Goal: Complete application form: Complete application form

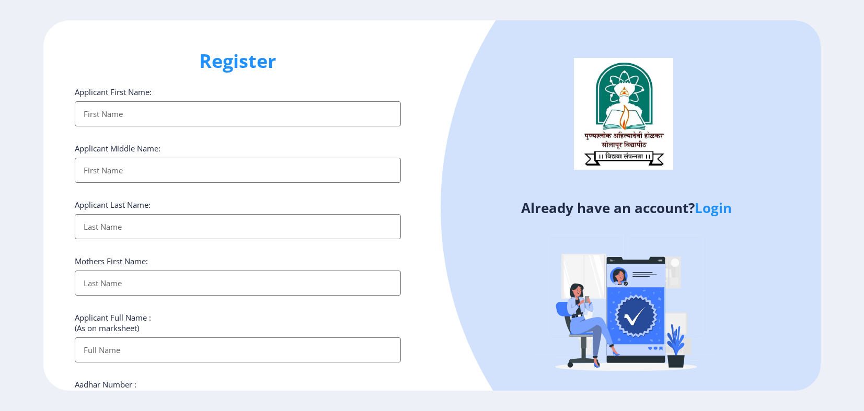
select select
click at [163, 120] on input "Applicant First Name:" at bounding box center [238, 113] width 326 height 25
click at [723, 213] on link "Login" at bounding box center [713, 208] width 37 height 19
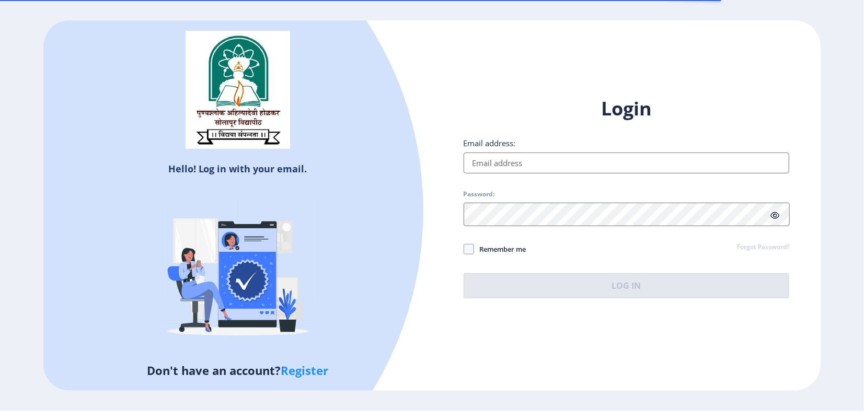
click at [540, 146] on div "Email address:" at bounding box center [627, 156] width 326 height 36
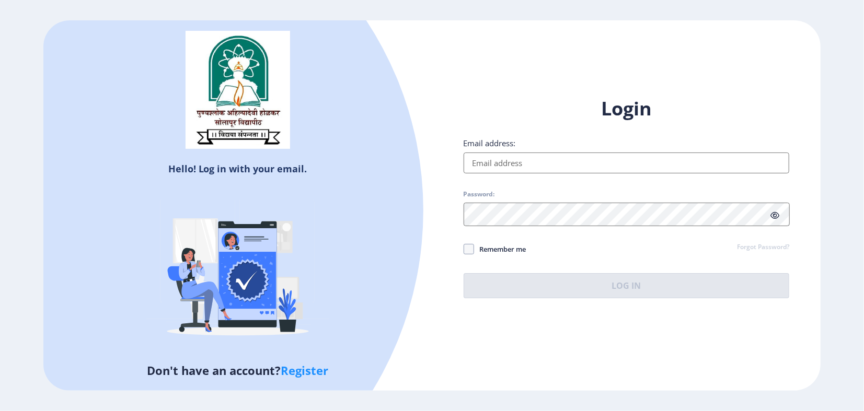
click at [523, 162] on input "Email address:" at bounding box center [627, 163] width 326 height 21
type input "[EMAIL_ADDRESS][DOMAIN_NAME]"
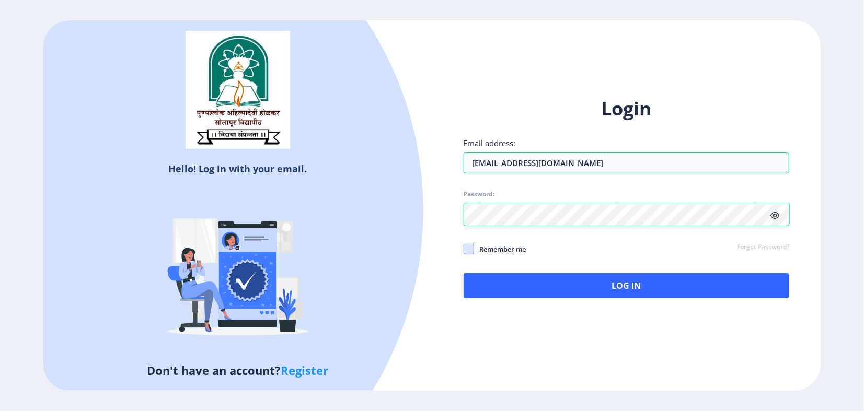
drag, startPoint x: 474, startPoint y: 255, endPoint x: 585, endPoint y: 288, distance: 116.1
click at [474, 255] on span at bounding box center [469, 249] width 10 height 10
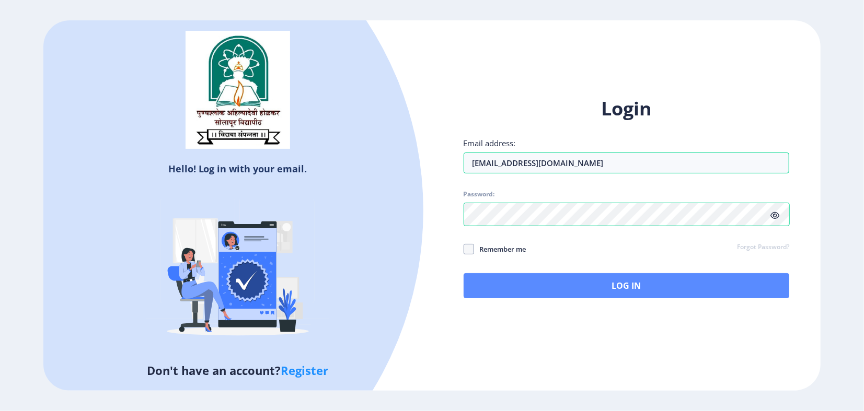
click at [464, 249] on input "Remember me" at bounding box center [464, 249] width 1 height 1
checkbox input "true"
click at [601, 289] on button "Log In" at bounding box center [627, 285] width 326 height 25
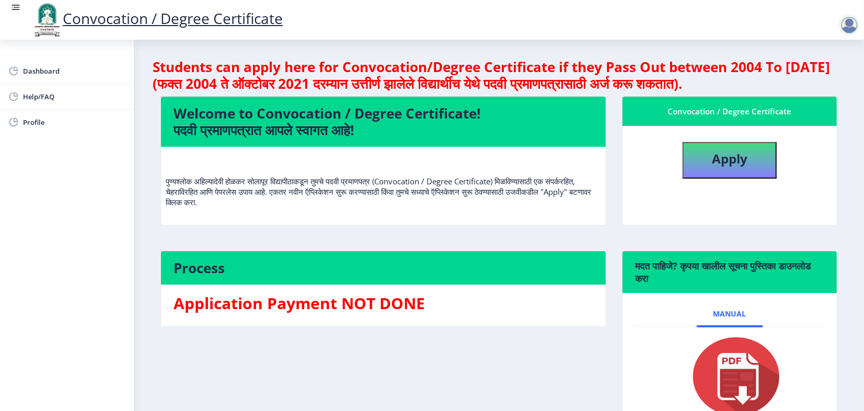
scroll to position [58, 0]
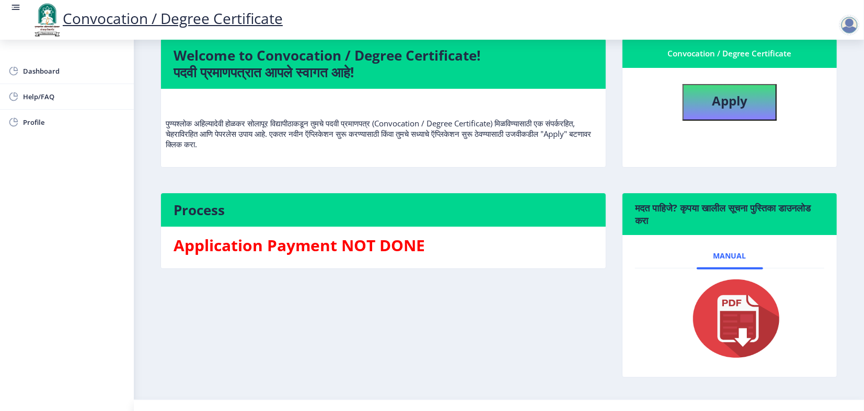
click at [732, 361] on img at bounding box center [729, 319] width 105 height 84
click at [725, 109] on b "Apply" at bounding box center [730, 100] width 36 height 17
select select
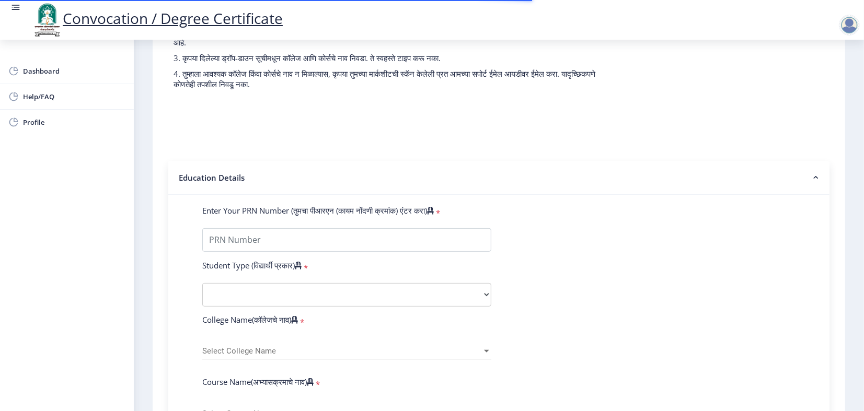
scroll to position [116, 0]
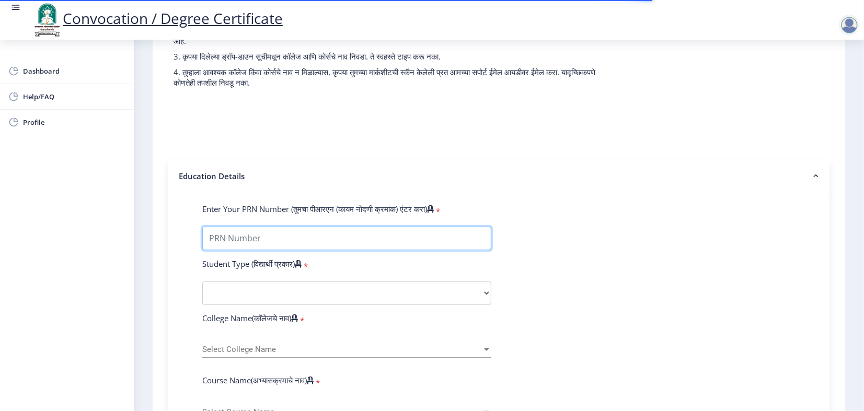
click at [315, 250] on input "Enter Your PRN Number (तुमचा पीआरएन (कायम नोंदणी क्रमांक) एंटर करा)" at bounding box center [346, 239] width 289 height 24
type input "2012032500132372"
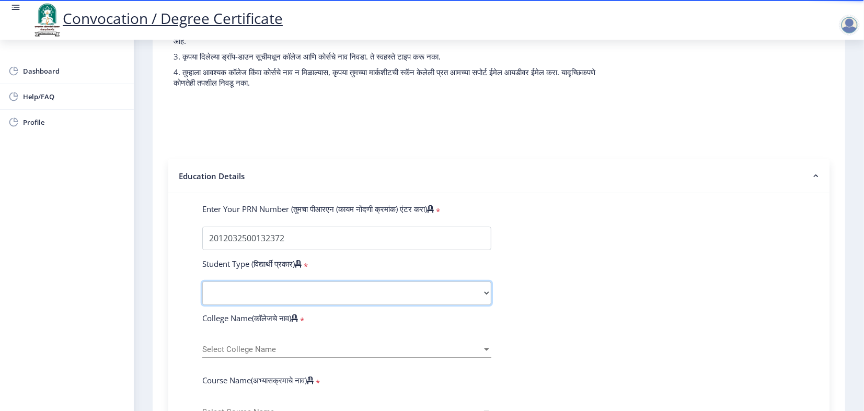
drag, startPoint x: 266, startPoint y: 336, endPoint x: 264, endPoint y: 328, distance: 8.0
click at [266, 305] on select "Select Student Type Regular External" at bounding box center [346, 294] width 289 height 24
select select "Regular"
click at [224, 305] on select "Select Student Type Regular External" at bounding box center [346, 294] width 289 height 24
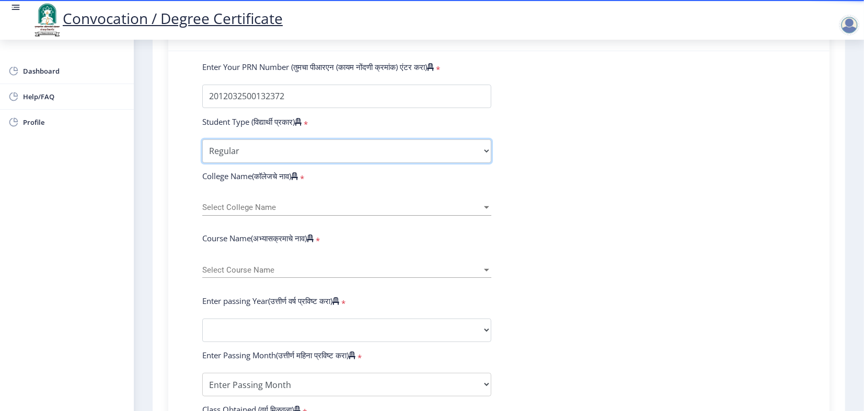
scroll to position [290, 0]
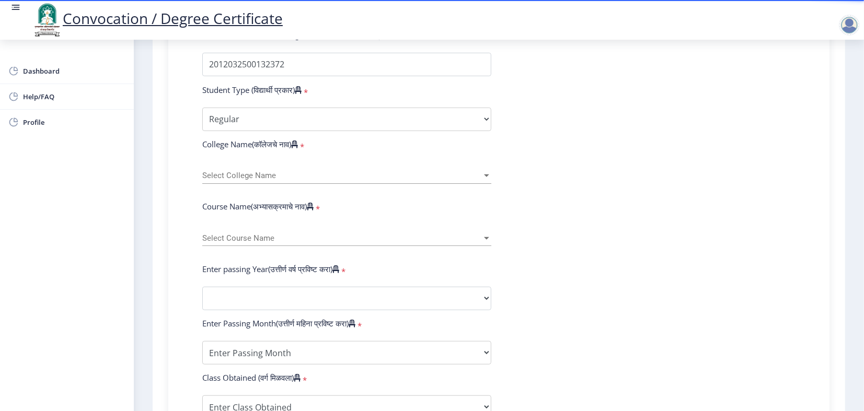
click at [297, 184] on div "Select College Name Select College Name" at bounding box center [346, 173] width 289 height 22
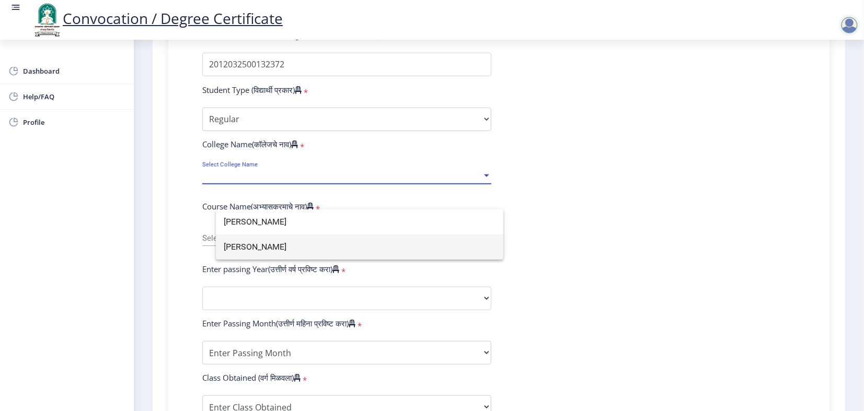
type input "[PERSON_NAME]"
click at [359, 250] on span "[PERSON_NAME]" at bounding box center [359, 247] width 271 height 25
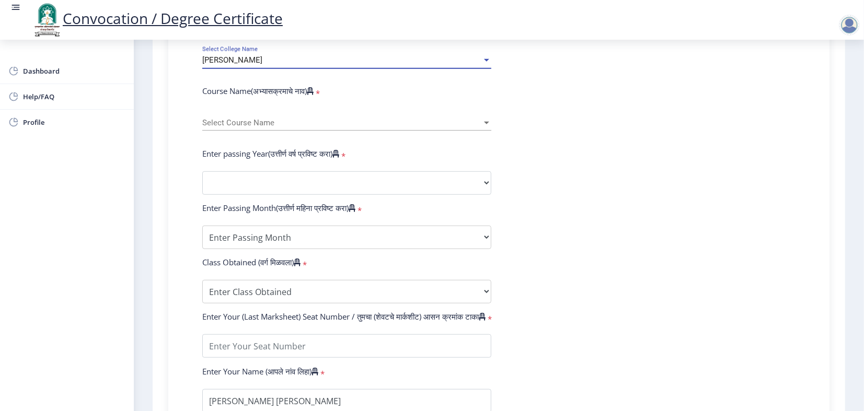
scroll to position [406, 0]
click at [287, 130] on div "Select Course Name Select Course Name" at bounding box center [346, 119] width 289 height 22
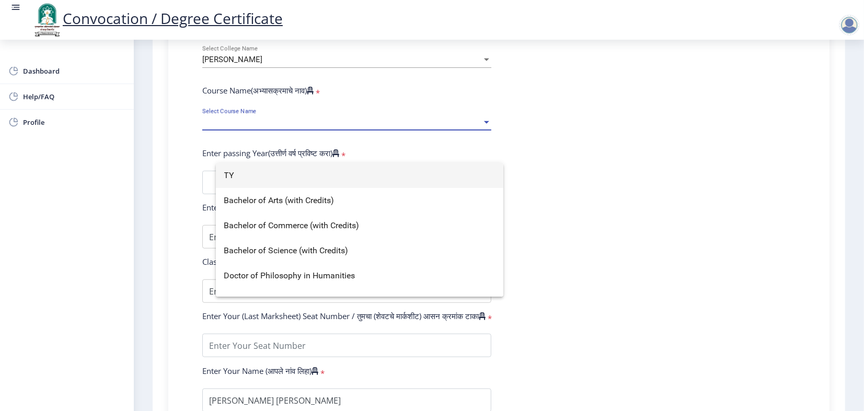
type input "T"
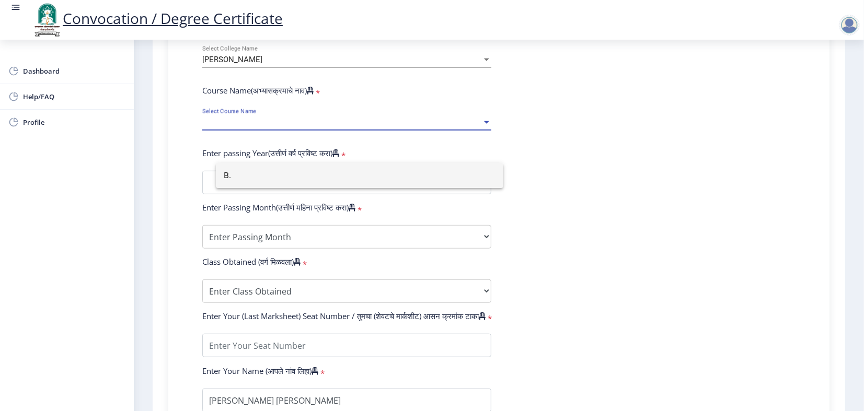
type input "B"
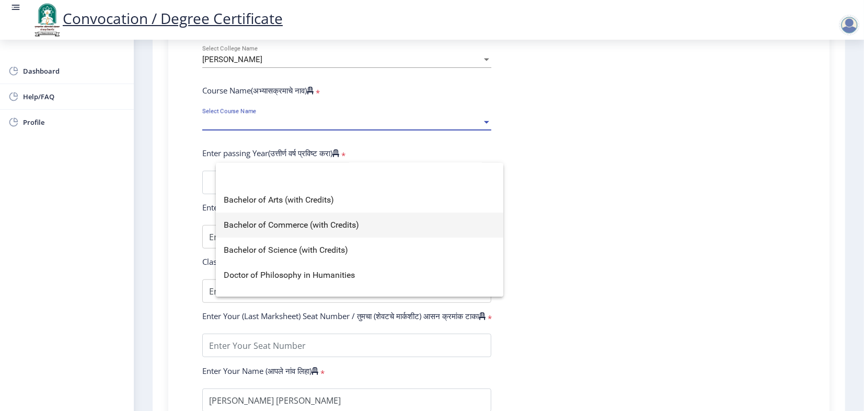
scroll to position [0, 0]
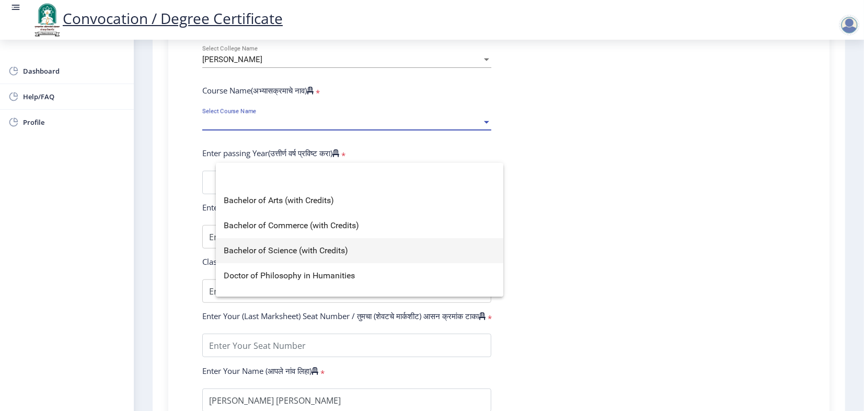
click at [317, 251] on span "Bachelor of Science (with Credits)" at bounding box center [359, 250] width 271 height 25
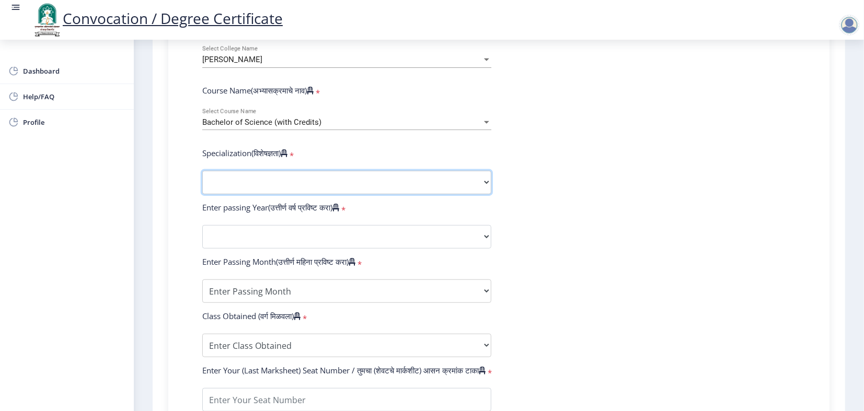
click at [326, 194] on select "Specialization Botany Chemistry Computer Science Electronics Geology Mathematic…" at bounding box center [346, 183] width 289 height 24
select select "Mathematics"
click at [224, 194] on select "Specialization Botany Chemistry Computer Science Electronics Geology Mathematic…" at bounding box center [346, 183] width 289 height 24
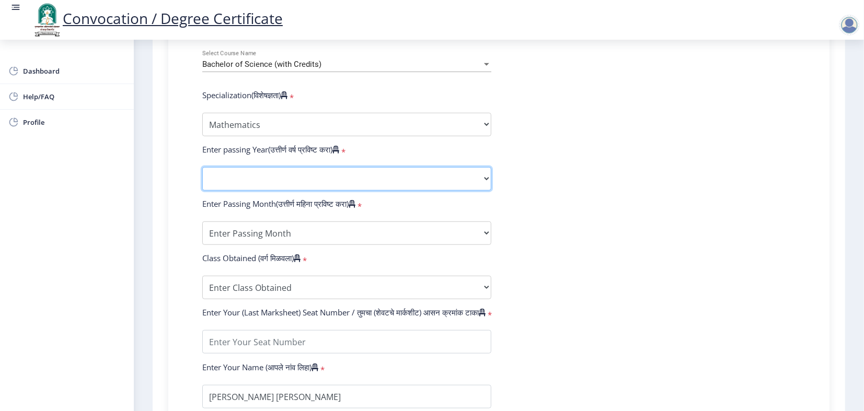
click at [342, 191] on select "2025 2024 2023 2022 2021 2020 2019 2018 2017 2016 2015 2014 2013 2012 2011 2010…" at bounding box center [346, 179] width 289 height 24
select select "2015"
click at [224, 191] on select "2025 2024 2023 2022 2021 2020 2019 2018 2017 2016 2015 2014 2013 2012 2011 2010…" at bounding box center [346, 179] width 289 height 24
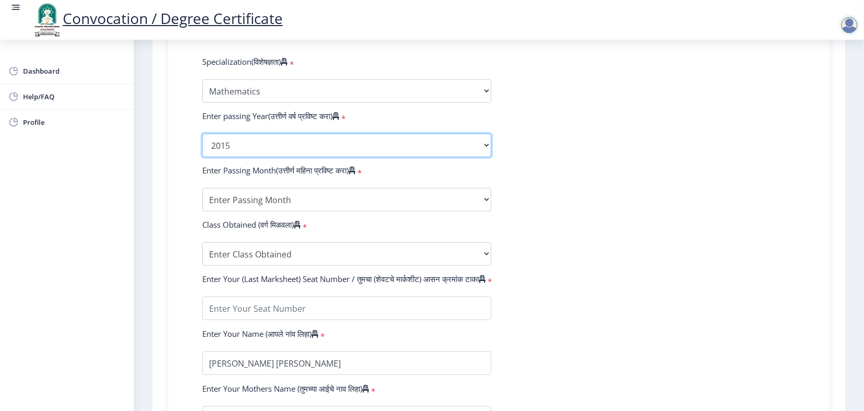
scroll to position [523, 0]
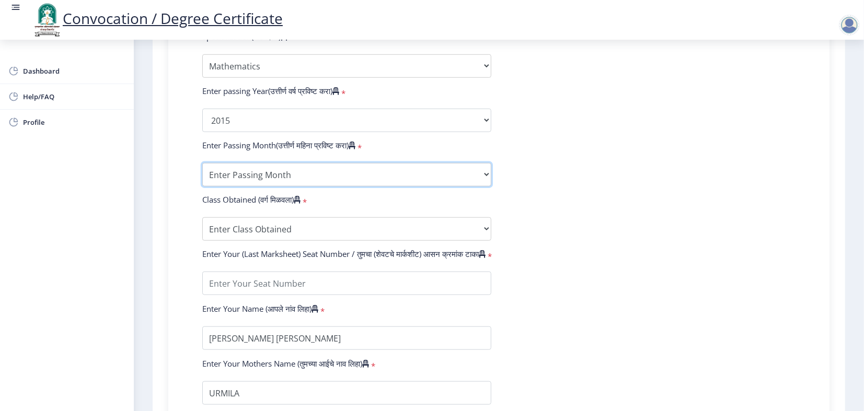
click at [388, 187] on select "Enter Passing Month March April May October November December" at bounding box center [346, 175] width 289 height 24
select select "March"
click at [224, 187] on select "Enter Passing Month March April May October November December" at bounding box center [346, 175] width 289 height 24
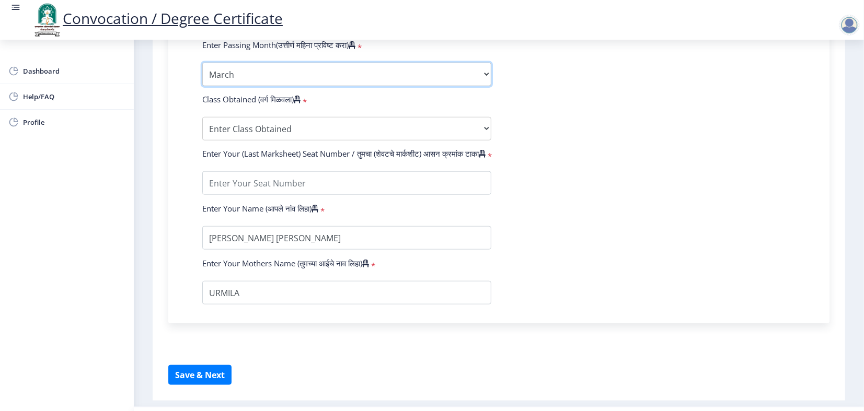
scroll to position [639, 0]
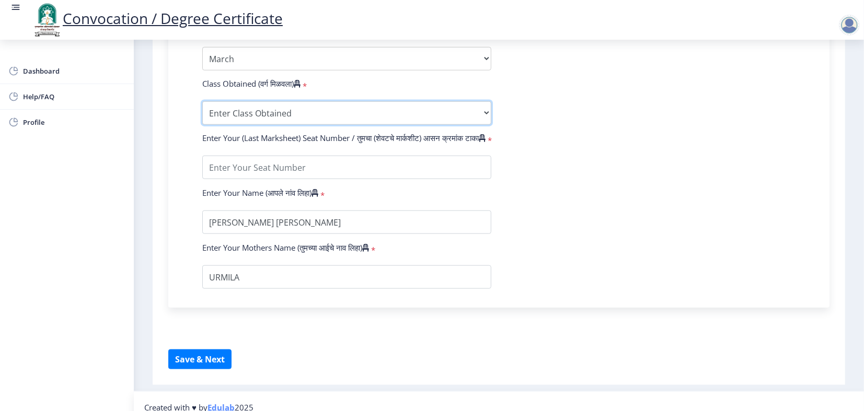
click at [307, 125] on select "Enter Class Obtained FIRST CLASS WITH DISTINCTION FIRST CLASS HIGHER SECOND CLA…" at bounding box center [346, 113] width 289 height 24
select select "FIRST CLASS"
click at [224, 125] on select "Enter Class Obtained FIRST CLASS WITH DISTINCTION FIRST CLASS HIGHER SECOND CLA…" at bounding box center [346, 113] width 289 height 24
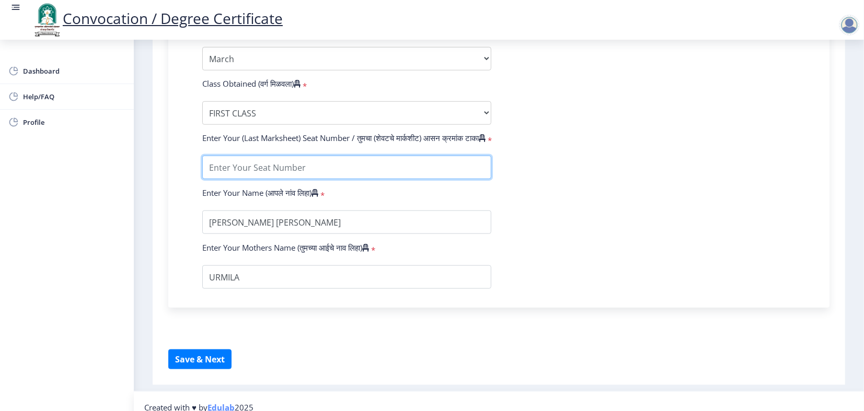
click at [393, 179] on input "textarea" at bounding box center [346, 168] width 289 height 24
type input "349728"
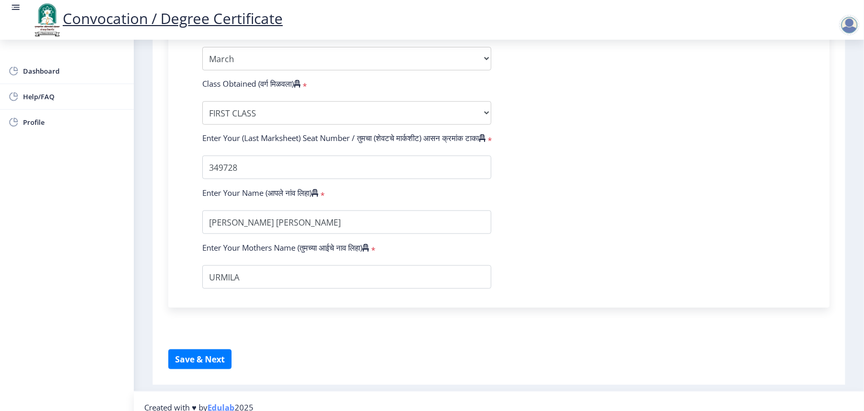
click at [293, 71] on select "Enter Passing Month March April May October November December" at bounding box center [346, 59] width 289 height 24
select select "May"
click at [224, 71] on select "Enter Passing Month March April May October November December" at bounding box center [346, 59] width 289 height 24
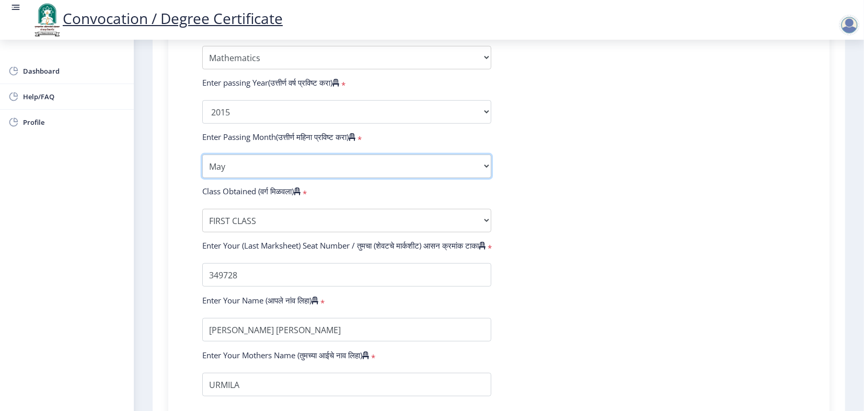
scroll to position [454, 0]
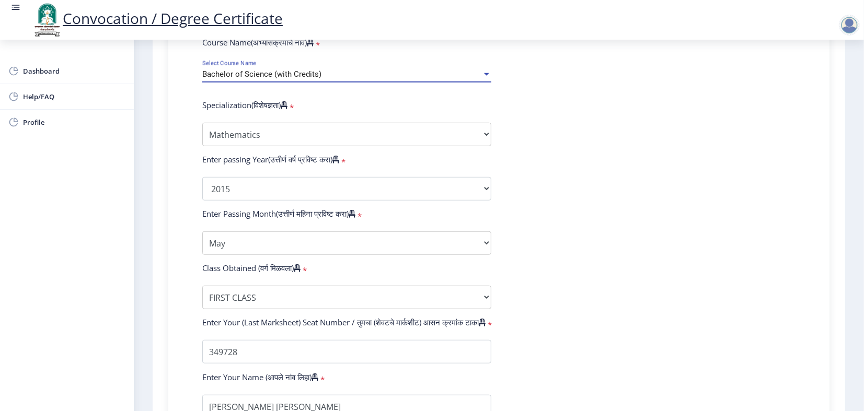
click at [321, 79] on span "Bachelor of Science (with Credits)" at bounding box center [261, 74] width 119 height 9
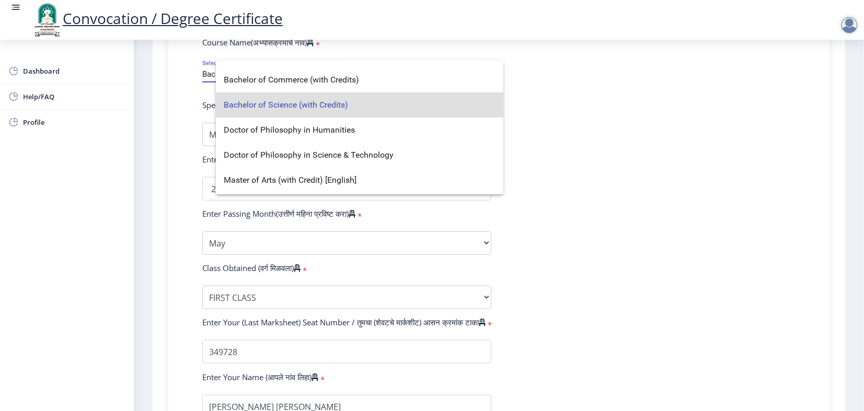
scroll to position [43, 0]
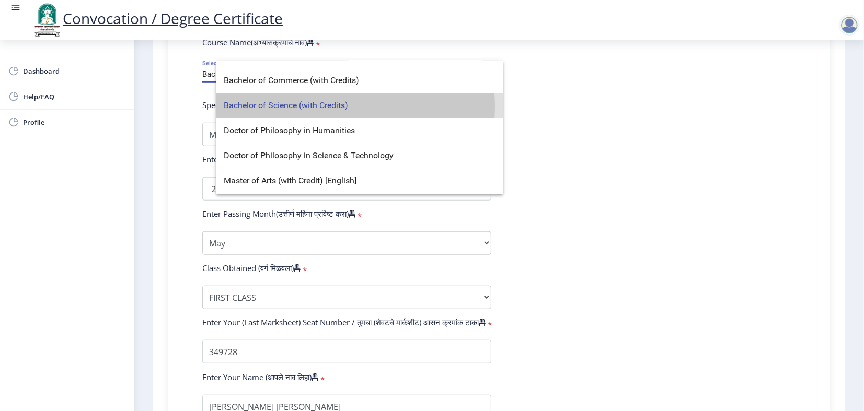
click at [326, 106] on span "Bachelor of Science (with Credits)" at bounding box center [359, 105] width 271 height 25
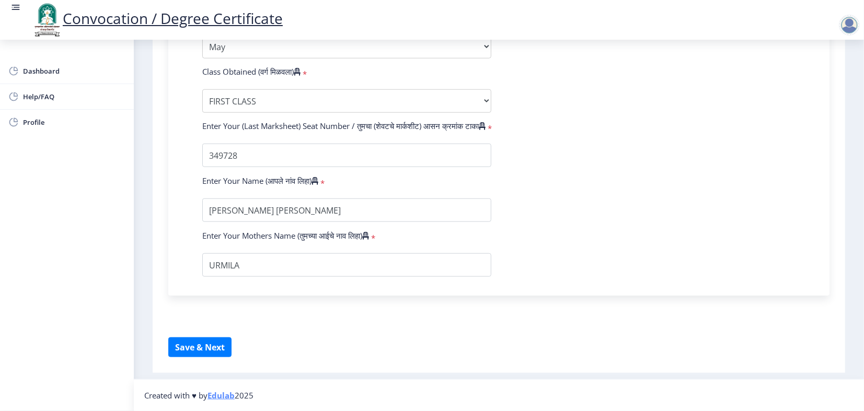
scroll to position [744, 0]
click at [232, 342] on button "Save & Next" at bounding box center [199, 348] width 63 height 20
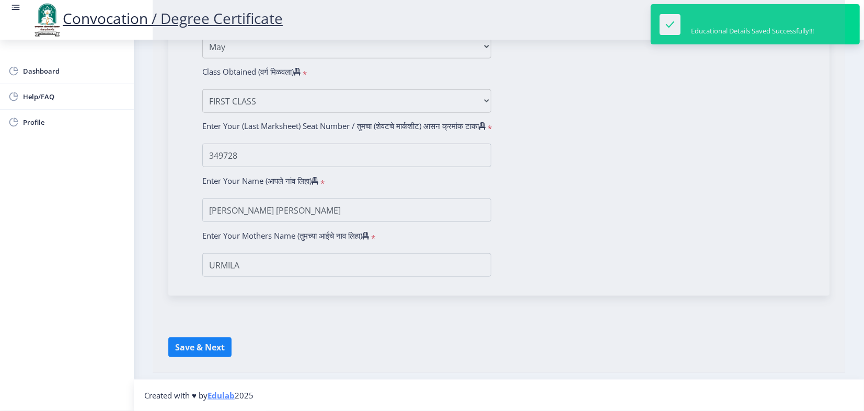
select select
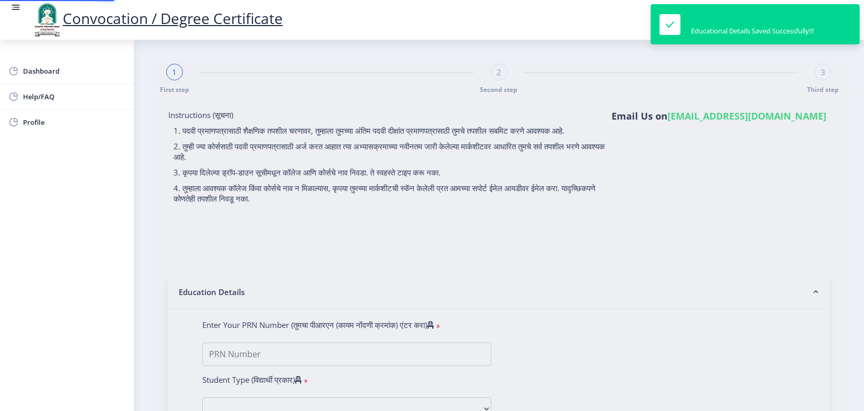
type input "2012032500132372"
select select "Regular"
select select "2015"
select select "May"
select select "FIRST CLASS"
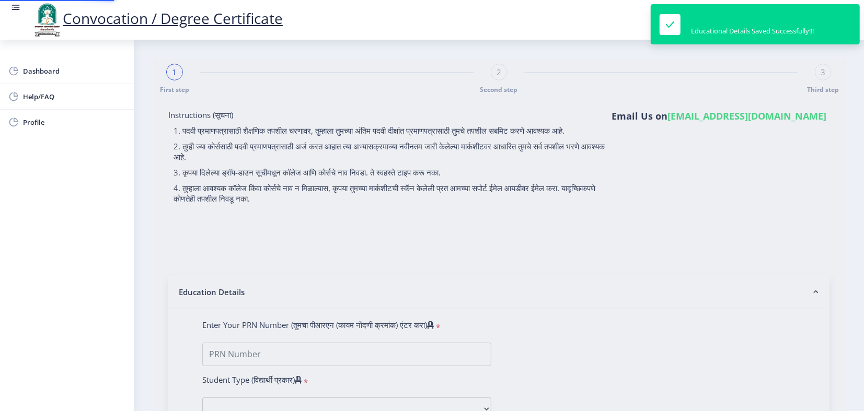
type input "349728"
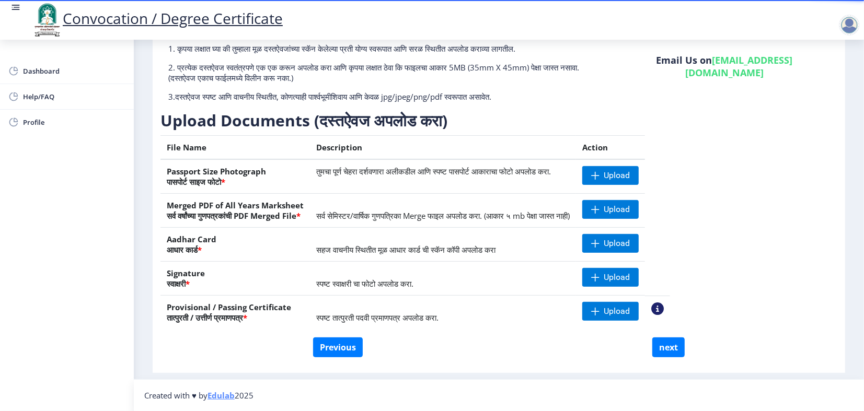
scroll to position [155, 0]
click at [346, 339] on button "Previous" at bounding box center [338, 348] width 50 height 20
select select "Regular"
select select "Mathematics"
select select "2015"
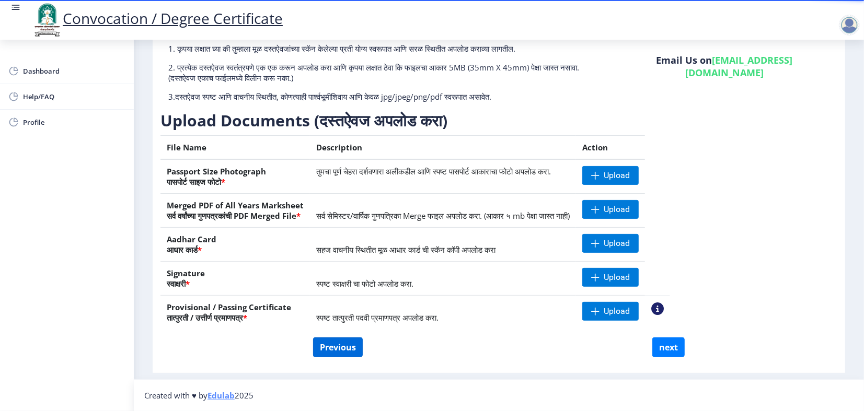
select select "May"
select select "FIRST CLASS"
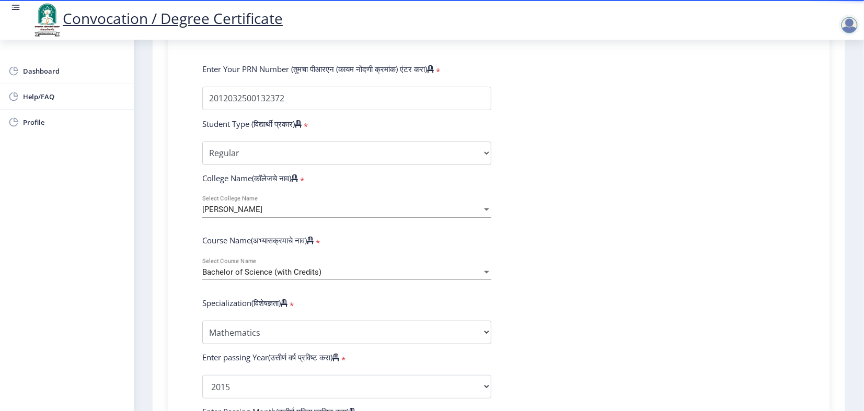
scroll to position [329, 0]
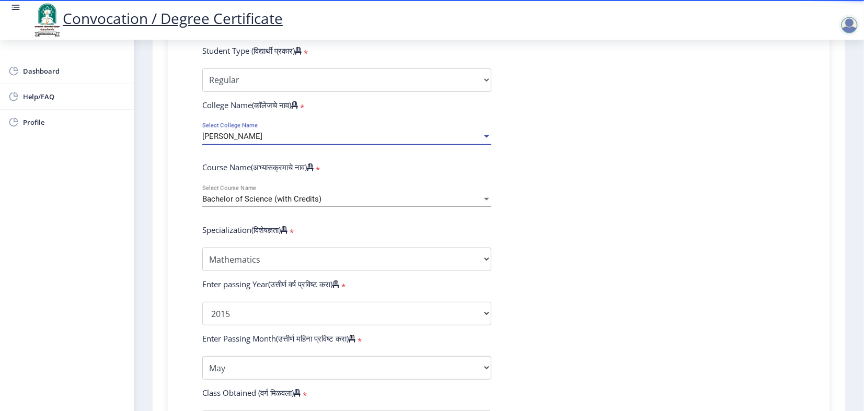
click at [262, 141] on span "[PERSON_NAME]" at bounding box center [232, 136] width 60 height 9
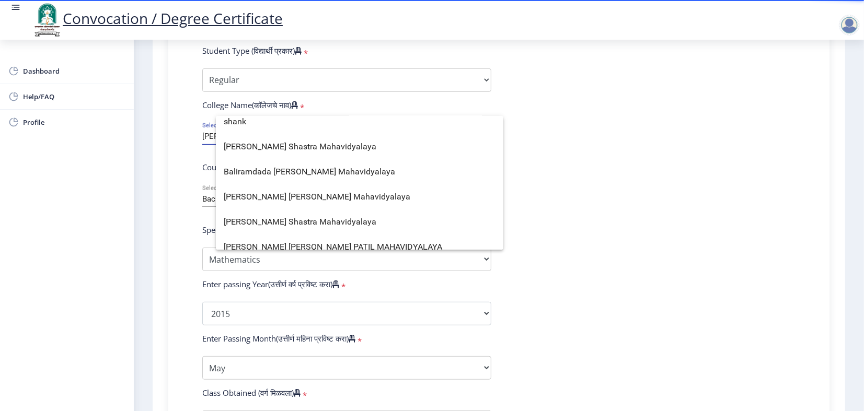
scroll to position [0, 0]
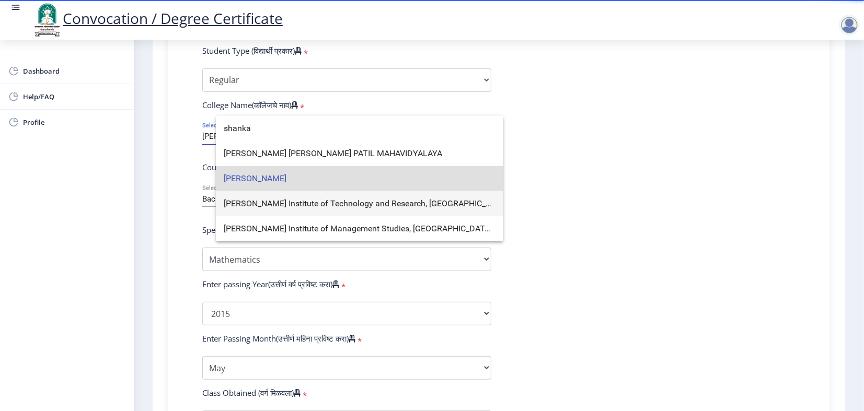
type input "shanka"
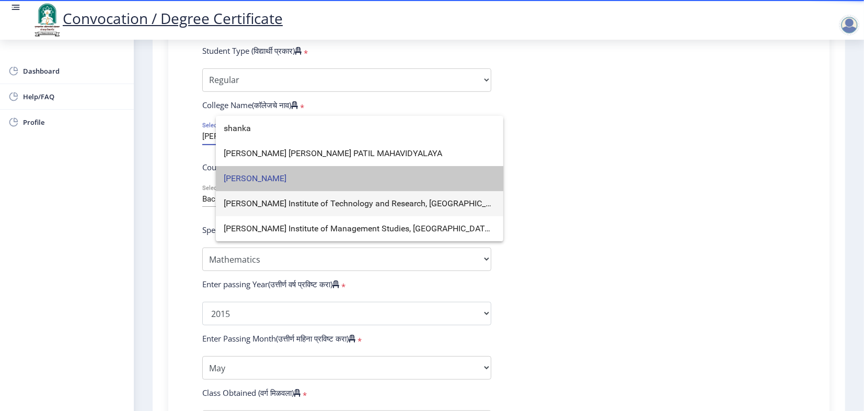
click at [331, 176] on span "[PERSON_NAME]" at bounding box center [359, 178] width 271 height 25
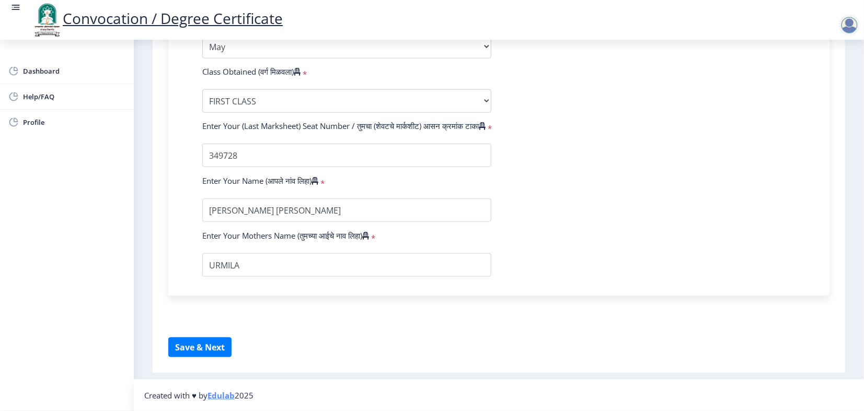
scroll to position [744, 0]
click at [232, 340] on button "Save & Next" at bounding box center [199, 348] width 63 height 20
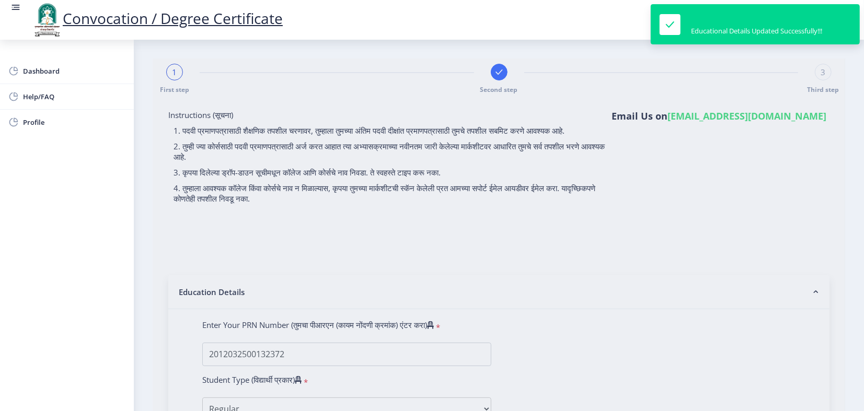
select select
type input "2012032500132372"
select select "Regular"
select select "2015"
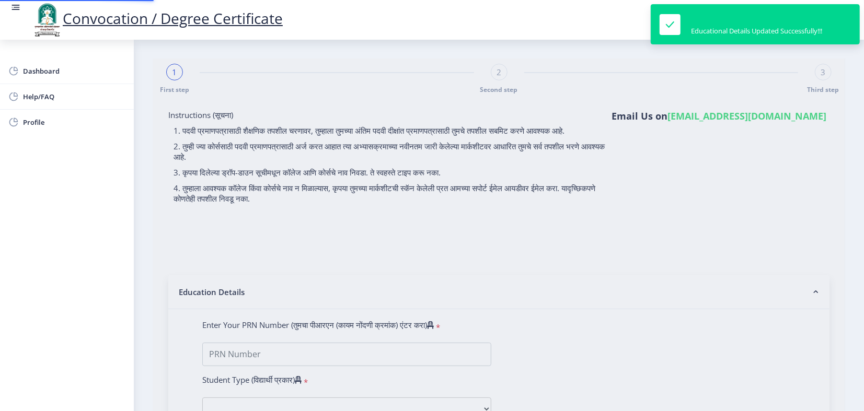
select select "May"
select select "FIRST CLASS"
type input "349728"
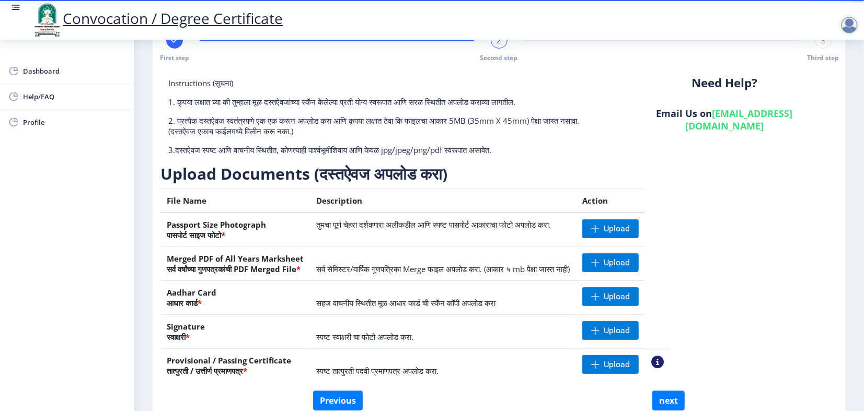
scroll to position [155, 0]
